Goal: Answer question/provide support: Answer question/provide support

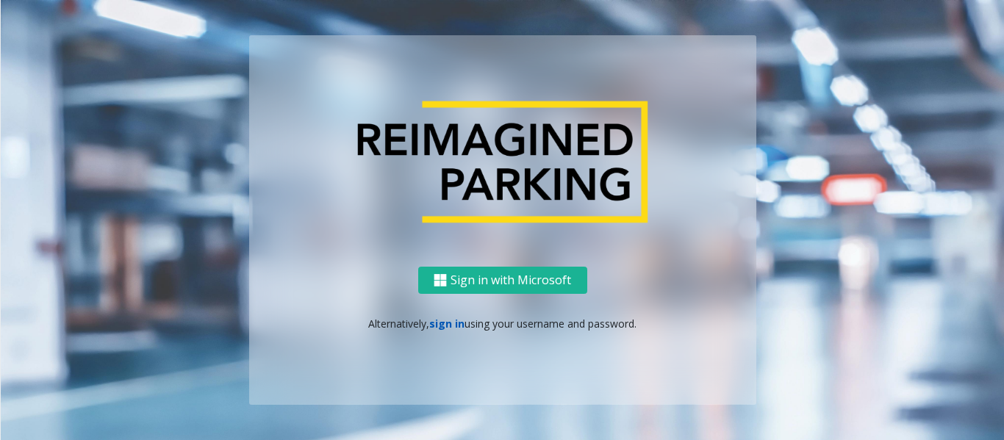
click at [447, 326] on link "sign in" at bounding box center [446, 324] width 35 height 14
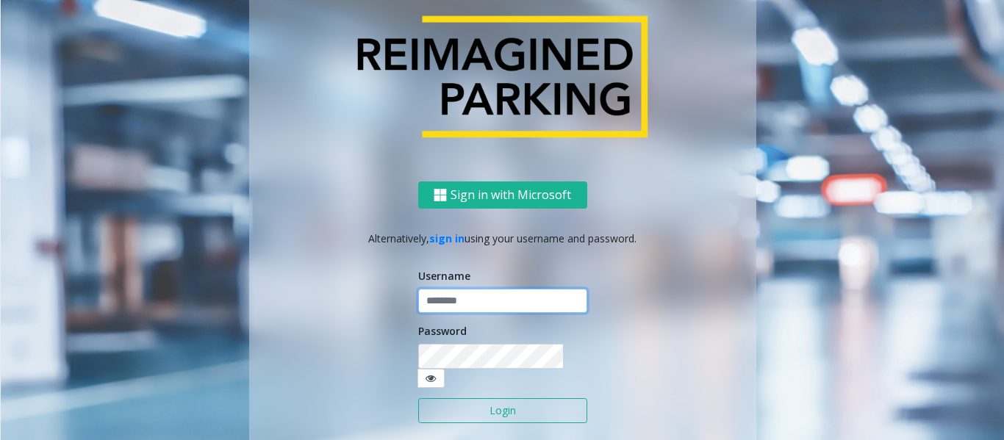
type input "*******"
click at [480, 398] on button "Login" at bounding box center [502, 410] width 169 height 25
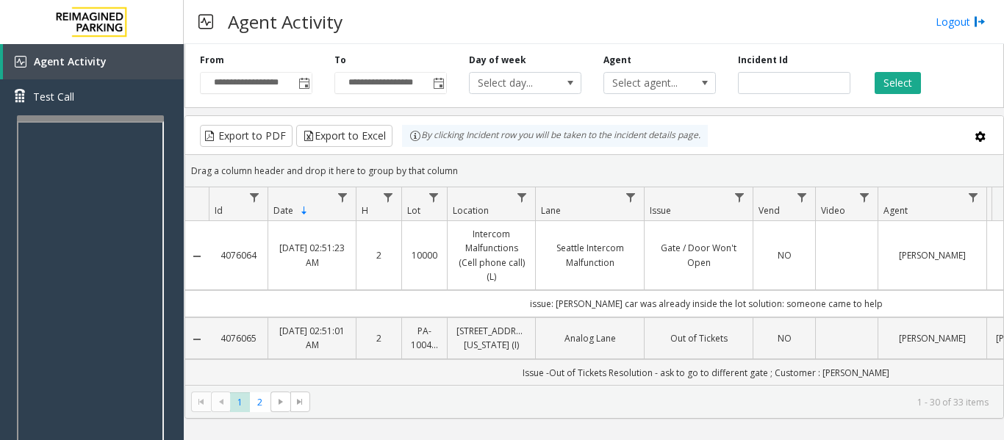
click at [82, 117] on div at bounding box center [90, 118] width 147 height 6
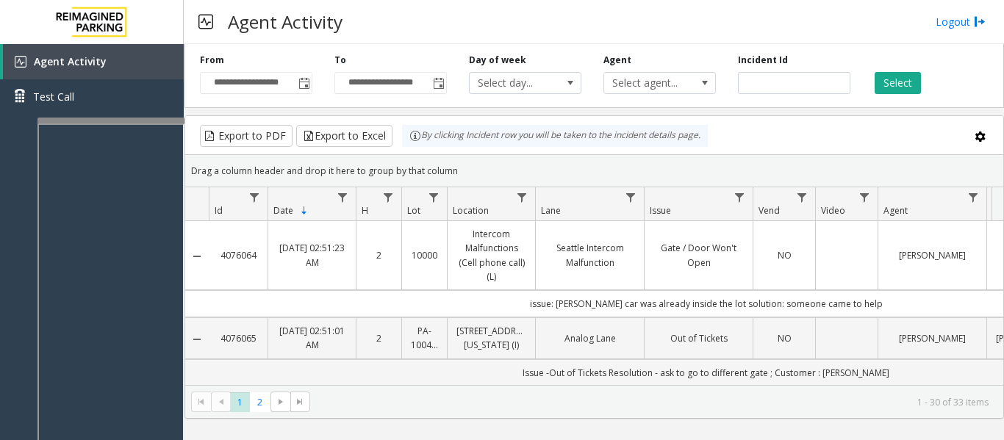
click at [113, 120] on div at bounding box center [110, 121] width 147 height 6
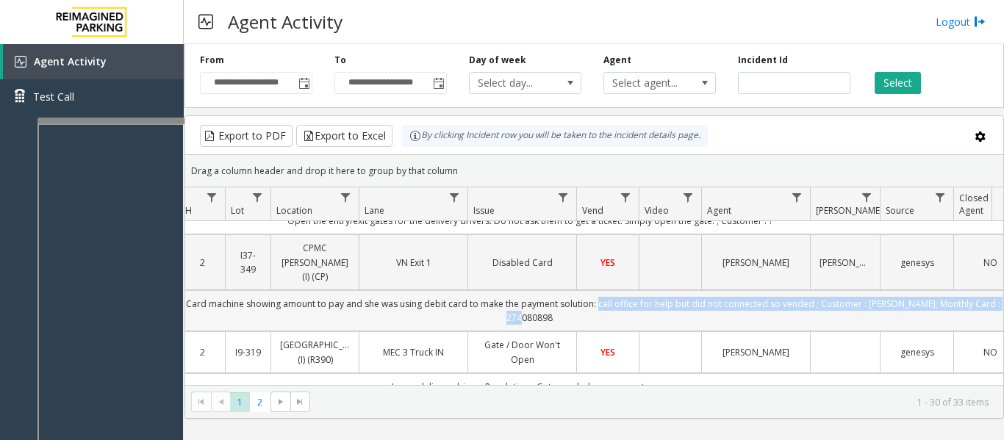
scroll to position [0, 211]
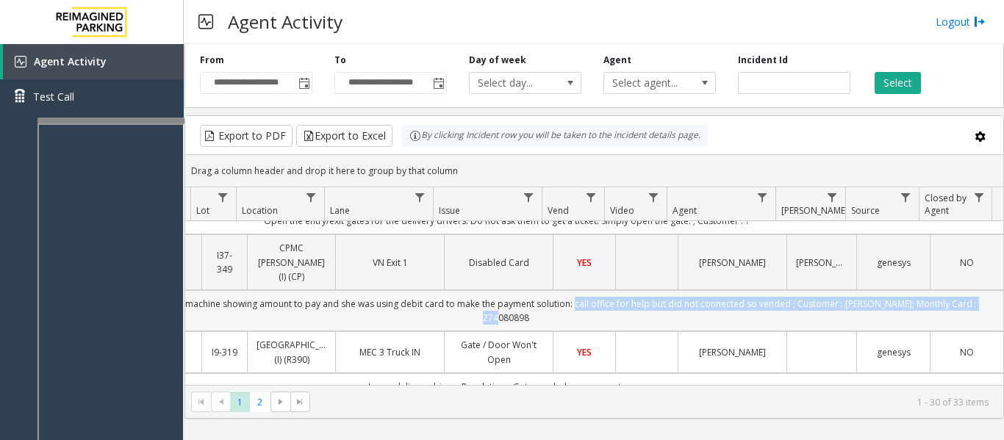
drag, startPoint x: 770, startPoint y: 304, endPoint x: 989, endPoint y: 300, distance: 219.1
click at [989, 300] on td "Issue - Monthly Issue Disabled Card machine showing amount to pay and she was u…" at bounding box center [506, 310] width 995 height 41
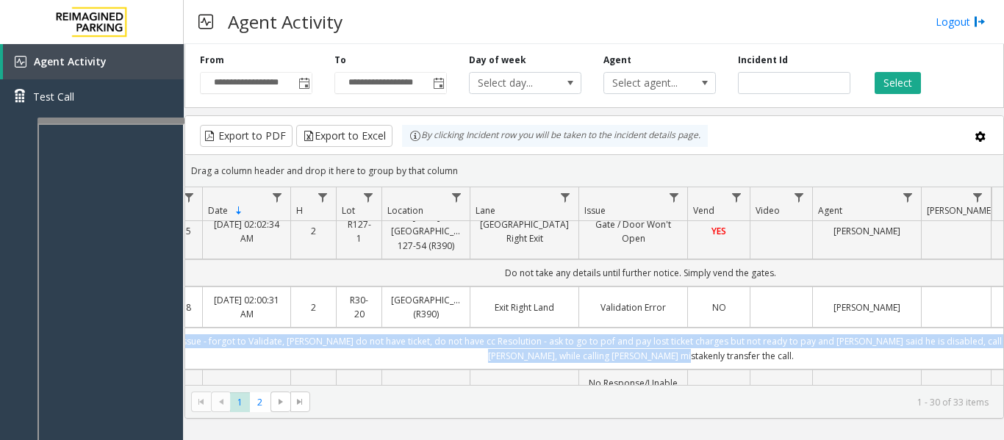
scroll to position [0, 0]
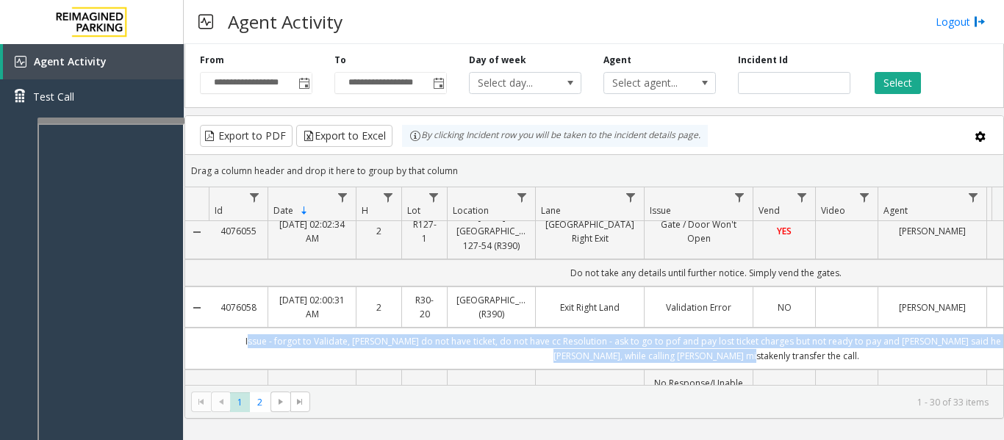
drag, startPoint x: 567, startPoint y: 324, endPoint x: 217, endPoint y: 311, distance: 350.2
click at [217, 328] on td "Issue - forgot to Validate, [PERSON_NAME] do not have ticket, do not have cc Re…" at bounding box center [706, 348] width 995 height 41
click at [803, 328] on td "Issue - forgot to Validate, [PERSON_NAME] do not have ticket, do not have cc Re…" at bounding box center [706, 348] width 995 height 41
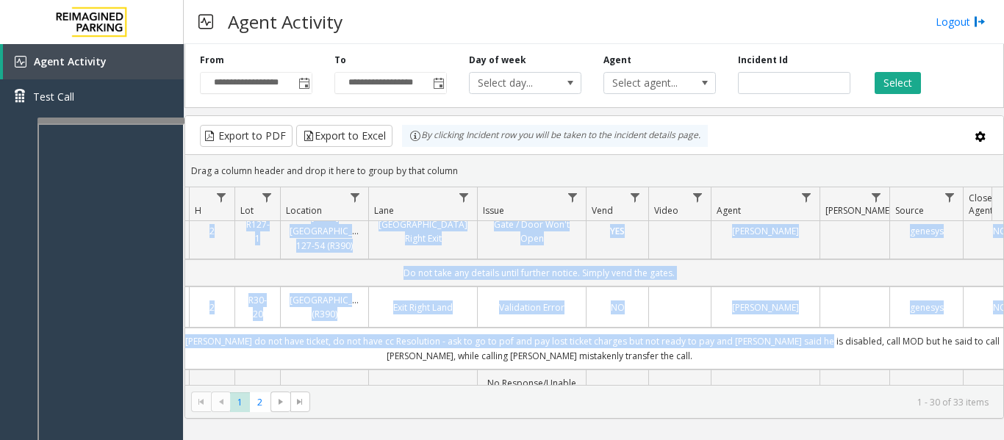
scroll to position [0, 211]
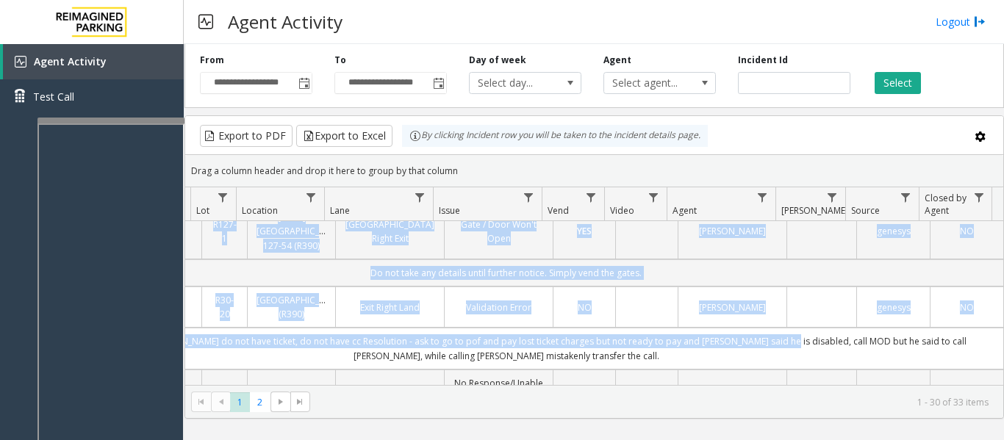
drag, startPoint x: 949, startPoint y: 310, endPoint x: 996, endPoint y: 313, distance: 47.1
click at [996, 313] on div "4076064 [DATE] 02:51:23 AM 2 10000 Intercom Malfunctions (Cell phone call) (L) …" at bounding box center [594, 313] width 818 height 184
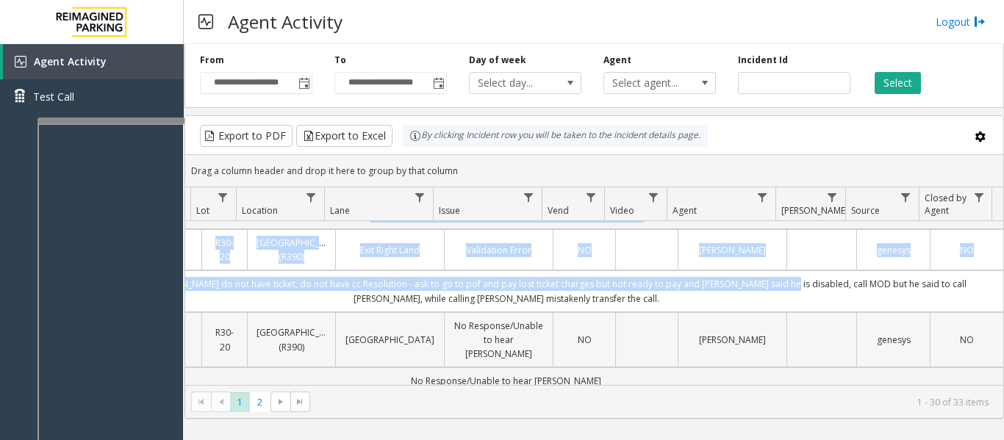
scroll to position [809, 211]
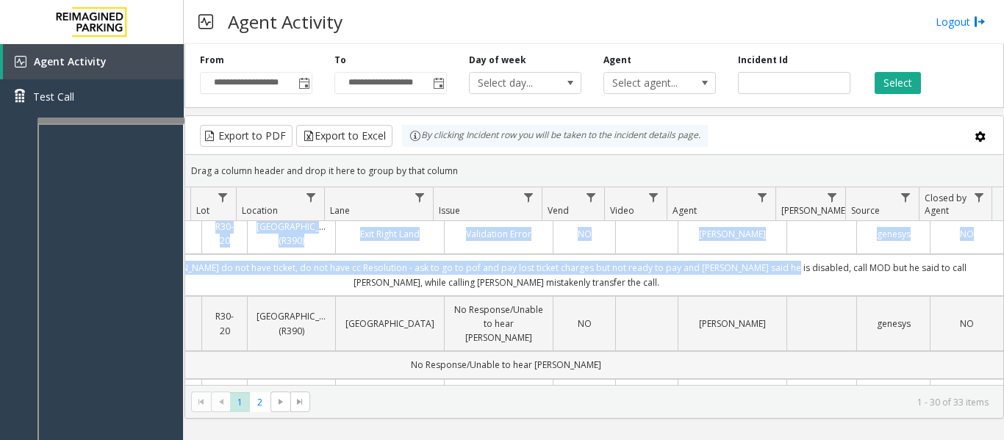
click at [611, 351] on td "No Response/Unable to hear [PERSON_NAME]" at bounding box center [506, 364] width 995 height 27
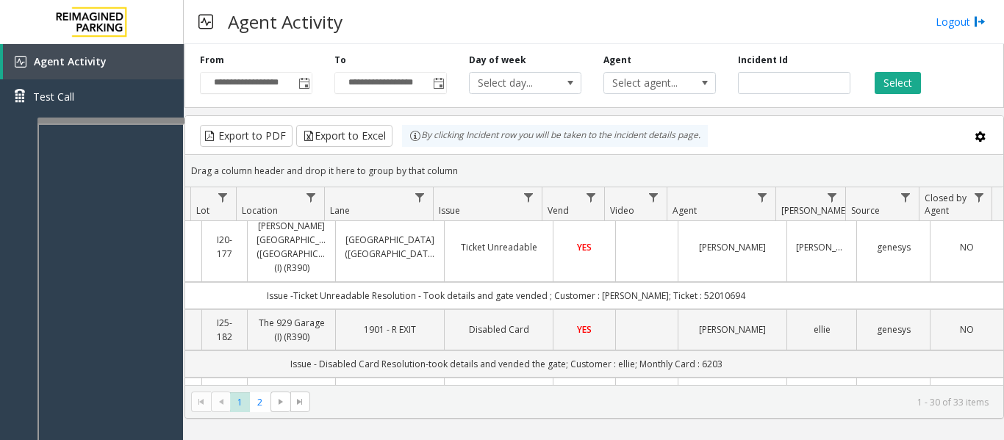
scroll to position [1323, 211]
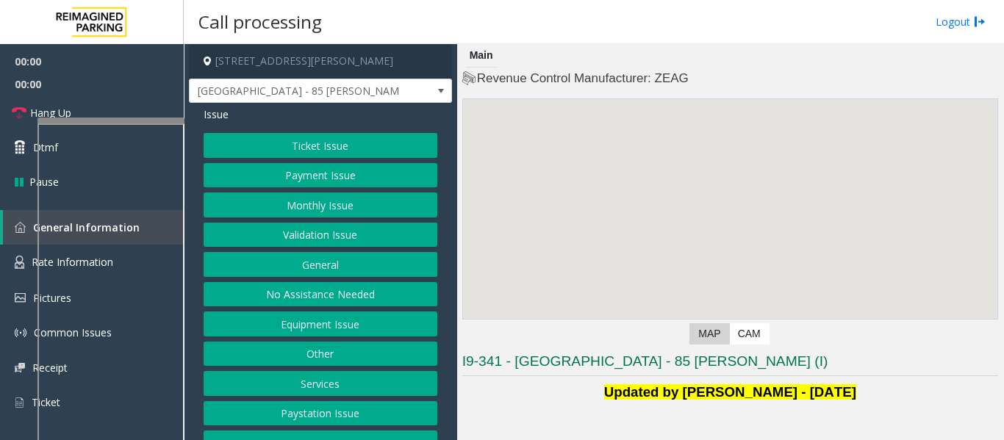
click at [291, 229] on button "Validation Issue" at bounding box center [321, 235] width 234 height 25
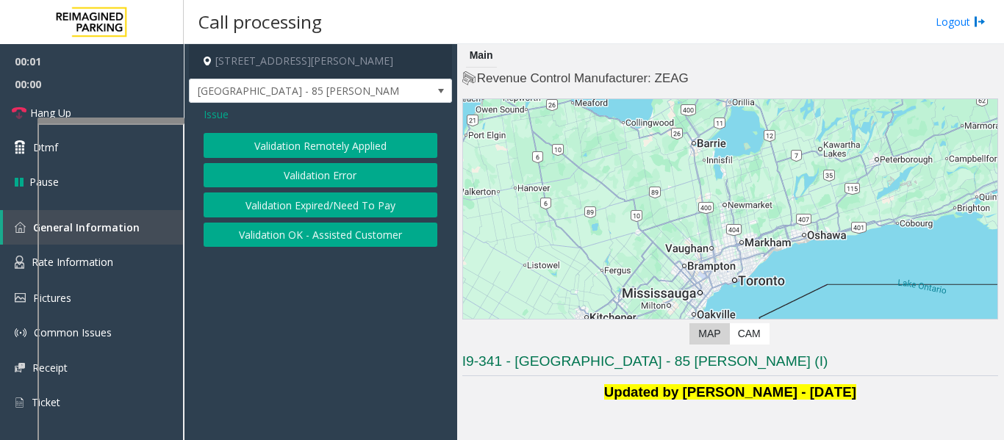
click at [322, 172] on button "Validation Error" at bounding box center [321, 175] width 234 height 25
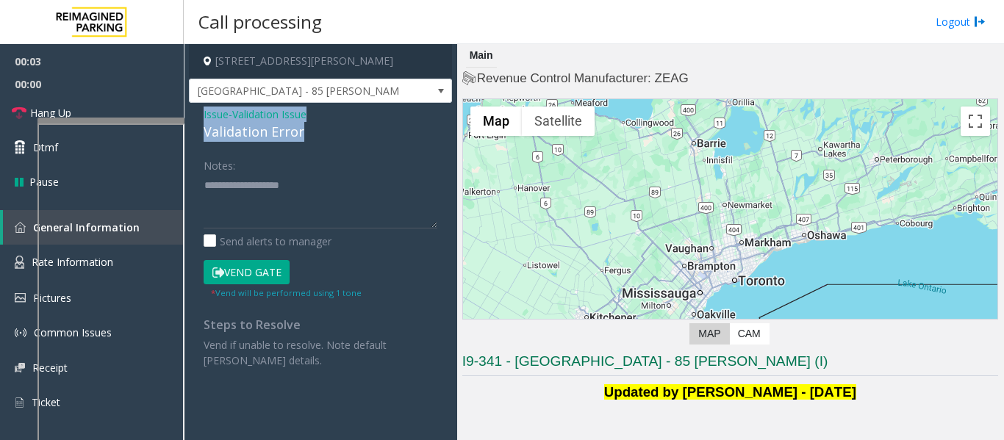
drag, startPoint x: 326, startPoint y: 128, endPoint x: 204, endPoint y: 114, distance: 123.6
click at [204, 114] on div "Issue - Validation Issue Validation Error" at bounding box center [321, 124] width 234 height 35
copy div "Issue - Validation Issue Validation Error"
click at [209, 187] on textarea at bounding box center [321, 200] width 234 height 55
paste textarea "**********"
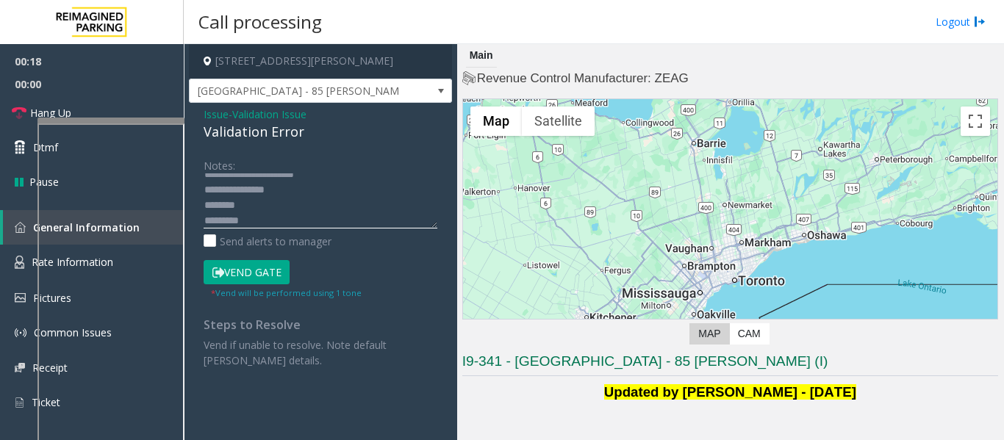
scroll to position [26, 0]
click at [267, 207] on textarea at bounding box center [321, 200] width 234 height 55
click at [240, 218] on textarea at bounding box center [321, 200] width 234 height 55
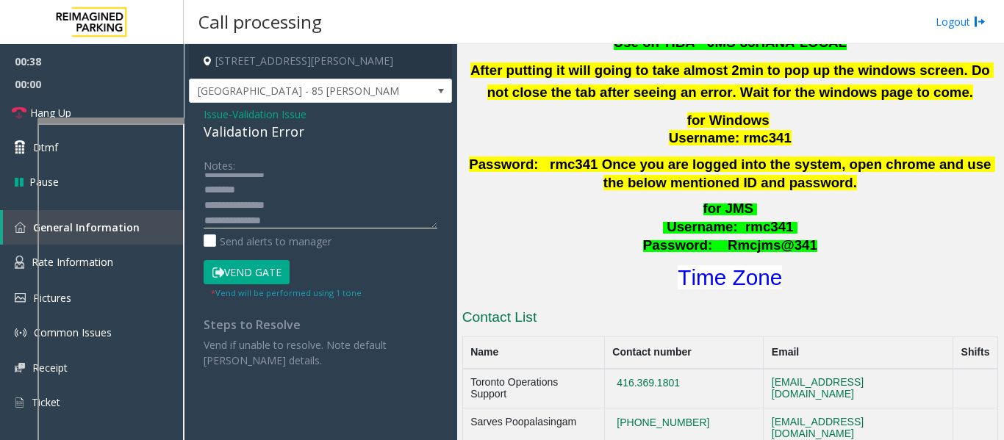
scroll to position [735, 0]
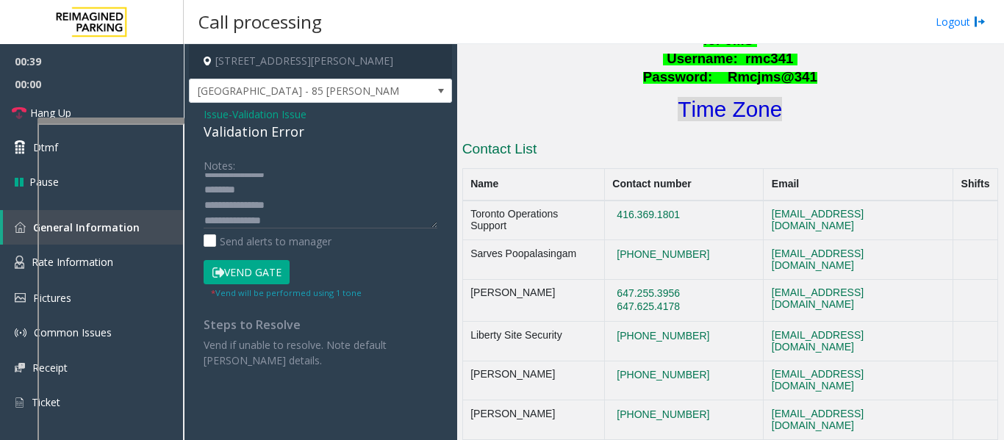
click at [730, 99] on font "Time Zone" at bounding box center [730, 109] width 104 height 24
click at [287, 221] on textarea at bounding box center [321, 200] width 234 height 55
click at [276, 268] on button "Vend Gate" at bounding box center [247, 272] width 86 height 25
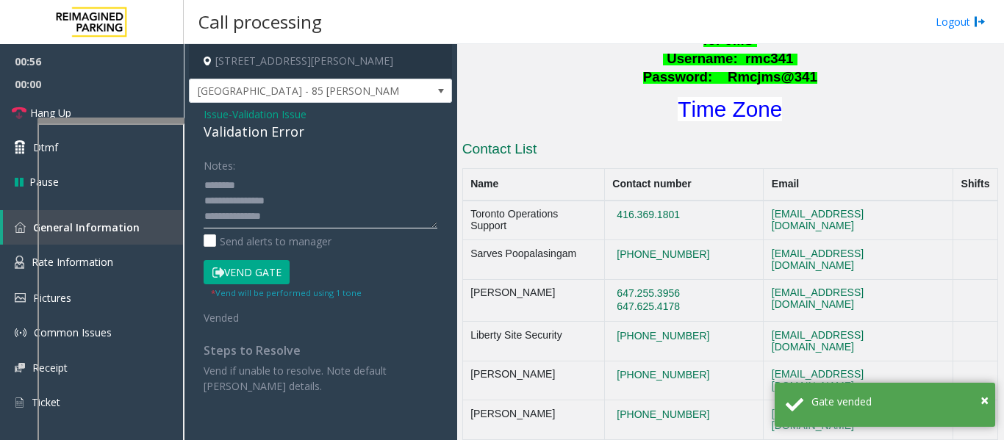
click at [301, 223] on textarea at bounding box center [321, 200] width 234 height 55
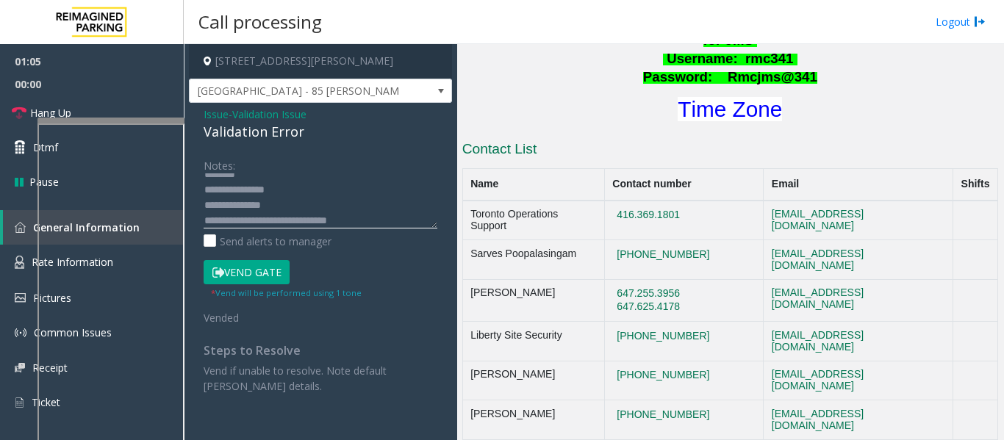
click at [318, 222] on textarea at bounding box center [321, 200] width 234 height 55
click at [49, 111] on span "Hang Up" at bounding box center [50, 112] width 41 height 15
click at [321, 220] on textarea at bounding box center [321, 200] width 234 height 55
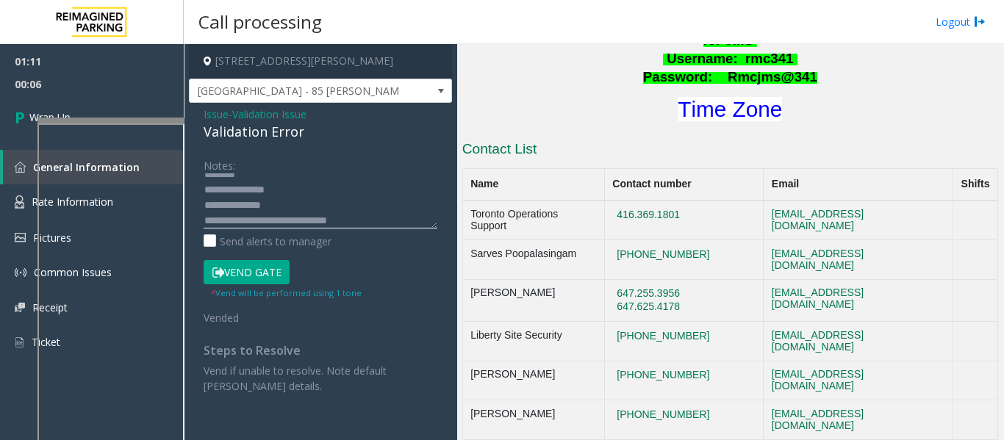
click at [359, 219] on textarea at bounding box center [321, 200] width 234 height 55
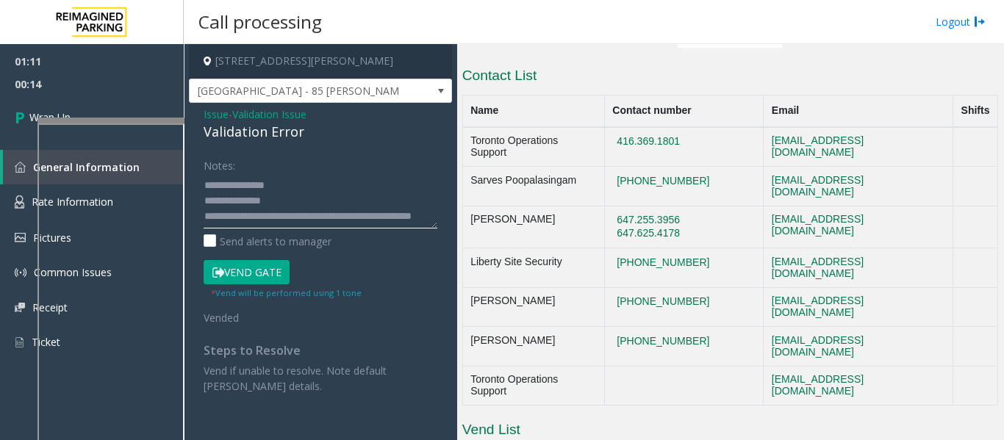
scroll to position [1023, 0]
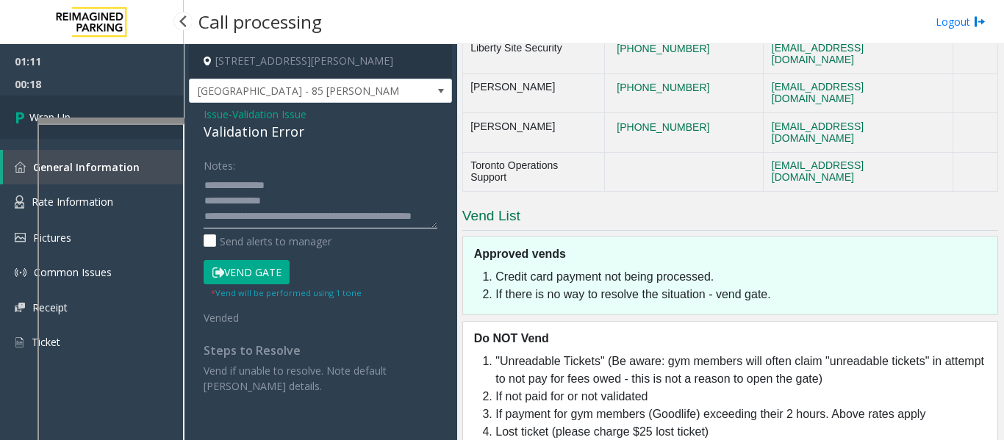
type textarea "**********"
click at [70, 110] on span "Wrap Up" at bounding box center [49, 117] width 41 height 15
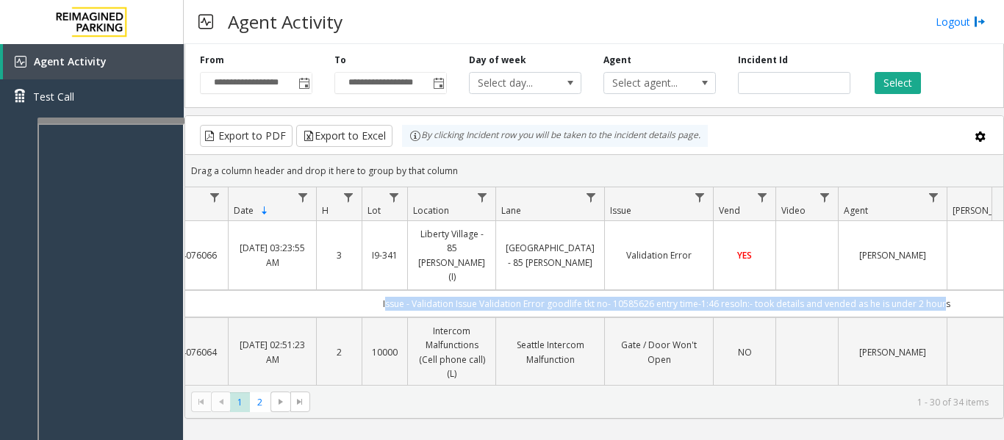
scroll to position [0, 64]
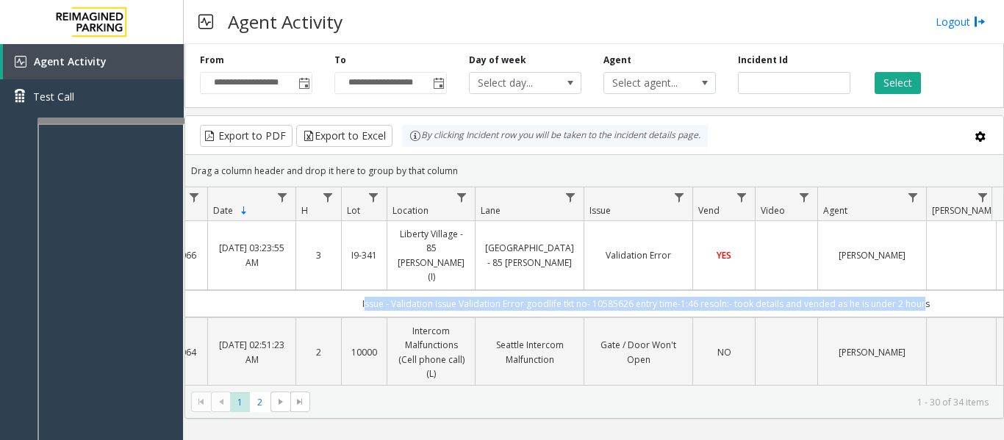
drag, startPoint x: 406, startPoint y: 268, endPoint x: 979, endPoint y: 265, distance: 573.4
click at [979, 290] on td "Issue - Validation Issue Validation Error goodlife tkt no- 10585626 entry time-…" at bounding box center [645, 303] width 995 height 27
click at [943, 290] on td "Issue - Validation Issue Validation Error goodlife tkt no- 10585626 entry time-…" at bounding box center [642, 303] width 995 height 27
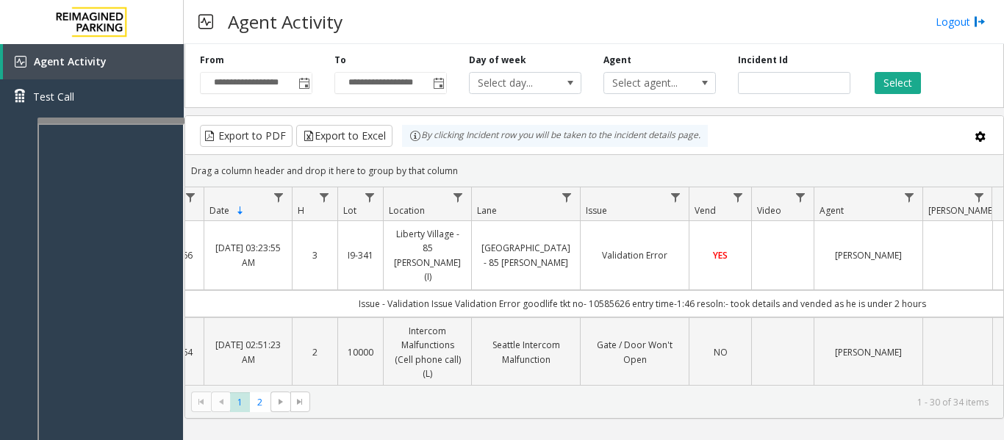
drag, startPoint x: 944, startPoint y: 272, endPoint x: 312, endPoint y: 271, distance: 632.2
click at [312, 290] on td "Issue - Validation Issue Validation Error goodlife tkt no- 10585626 entry time-…" at bounding box center [642, 303] width 995 height 27
copy td "Issue - Validation Issue Validation Error goodlife tkt no- 10585626 entry time-…"
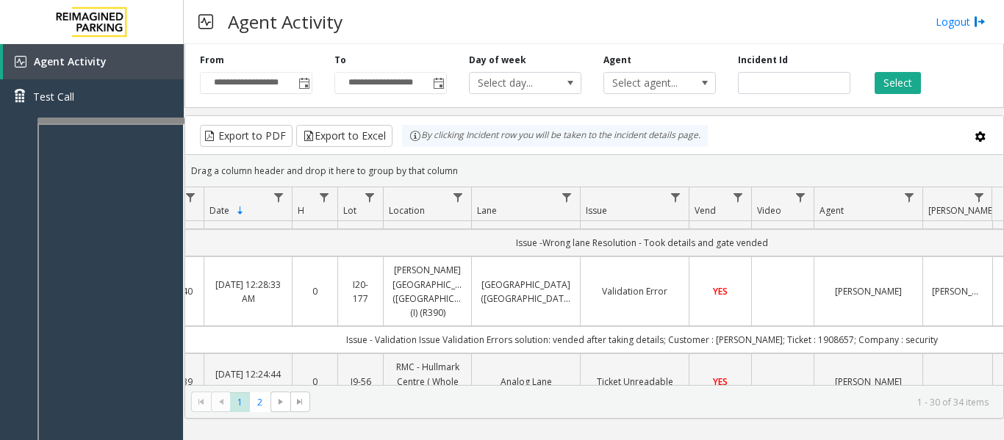
scroll to position [2130, 64]
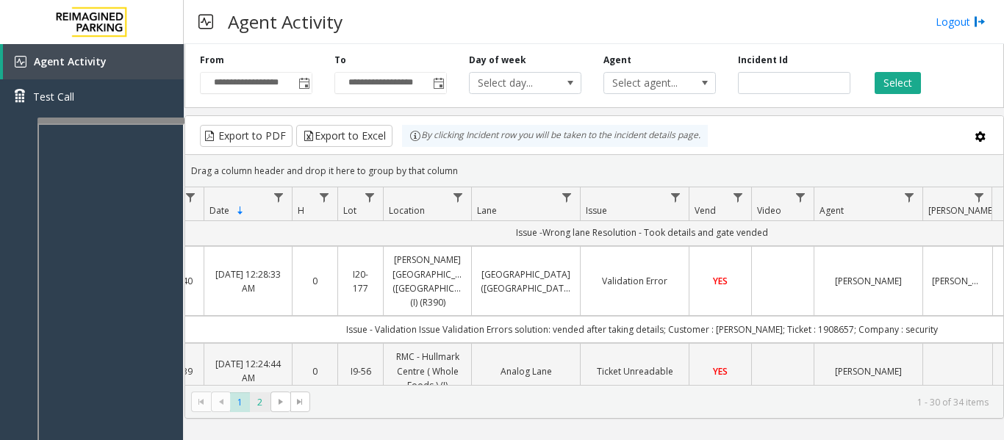
click at [257, 403] on span "2" at bounding box center [260, 403] width 20 height 20
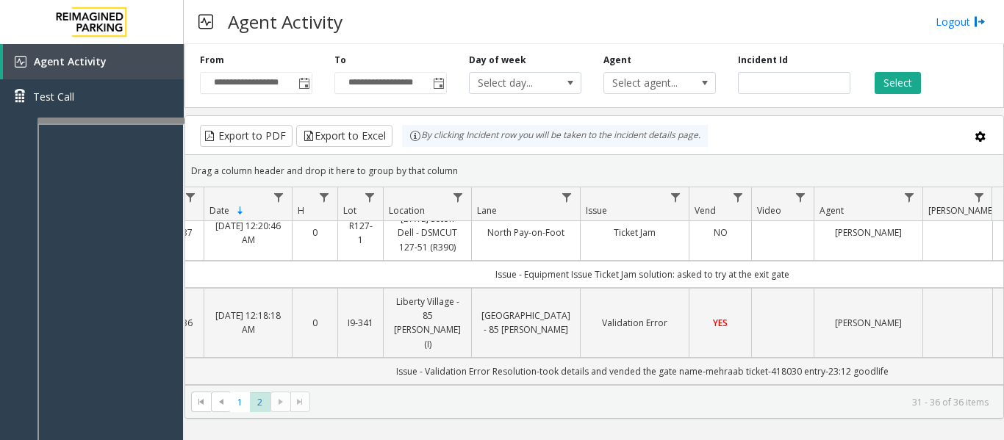
scroll to position [0, 64]
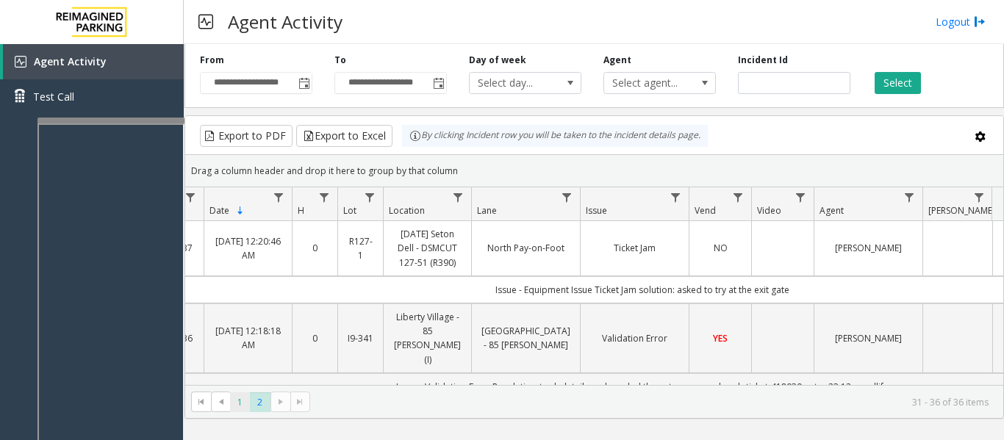
click at [245, 403] on span "1" at bounding box center [240, 403] width 20 height 20
